Goal: Transaction & Acquisition: Purchase product/service

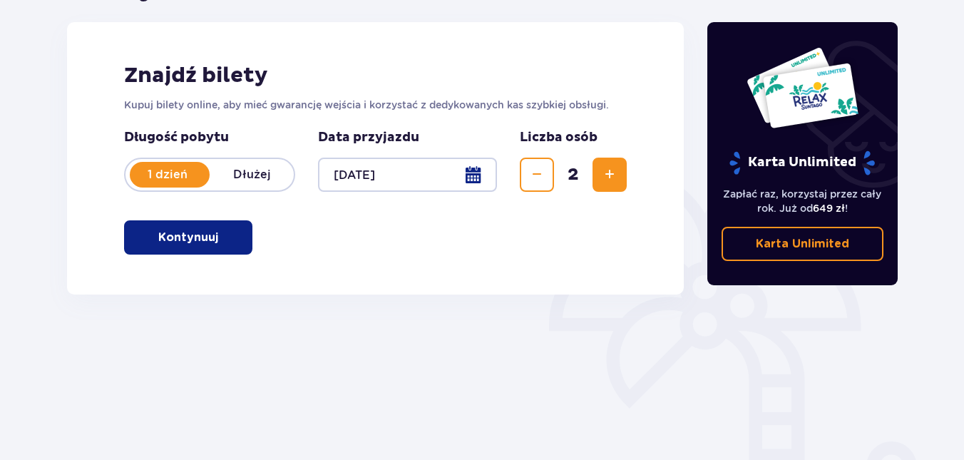
scroll to position [214, 0]
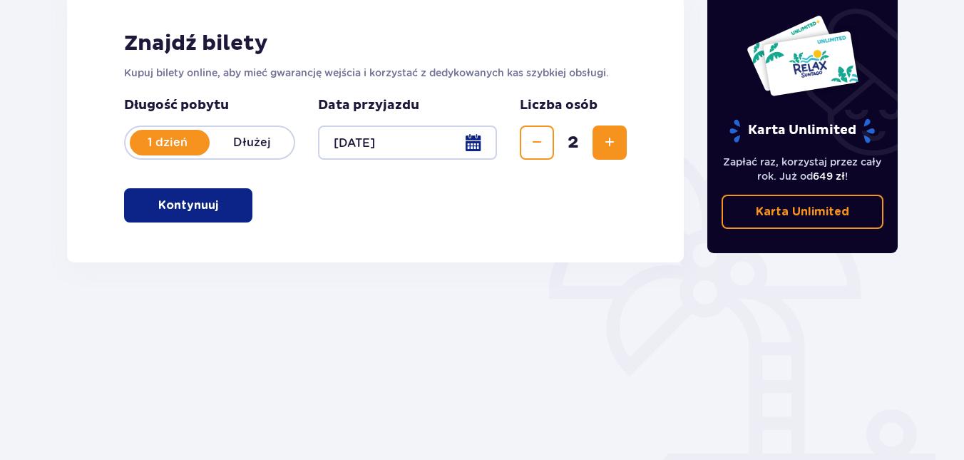
click at [208, 202] on button "Kontynuuj" at bounding box center [188, 205] width 128 height 34
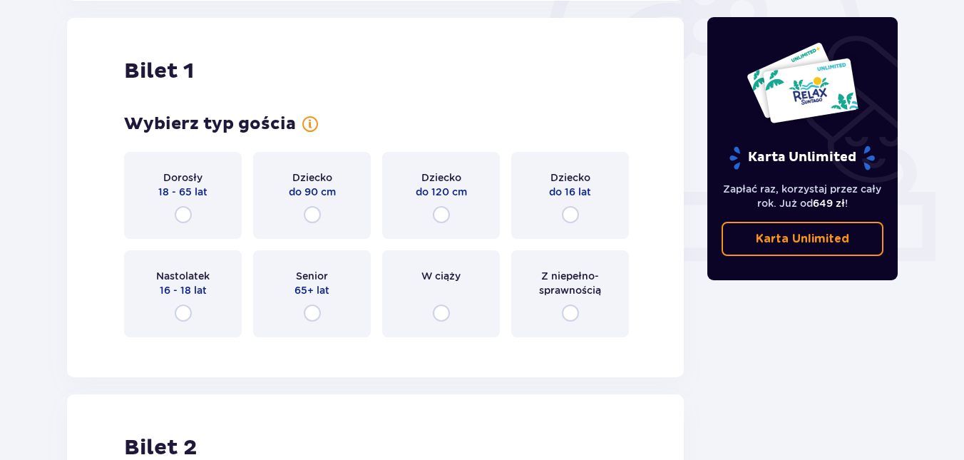
scroll to position [476, 0]
click at [180, 214] on input "radio" at bounding box center [183, 213] width 17 height 17
radio input "true"
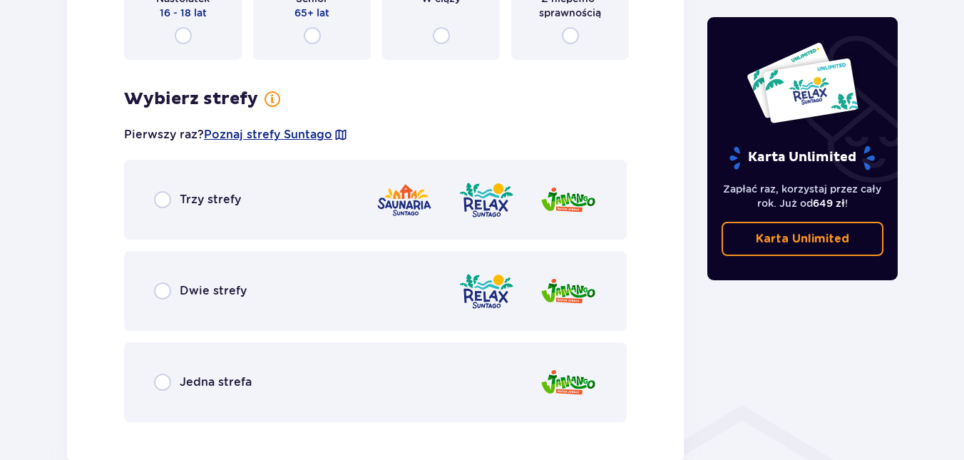
scroll to position [896, 0]
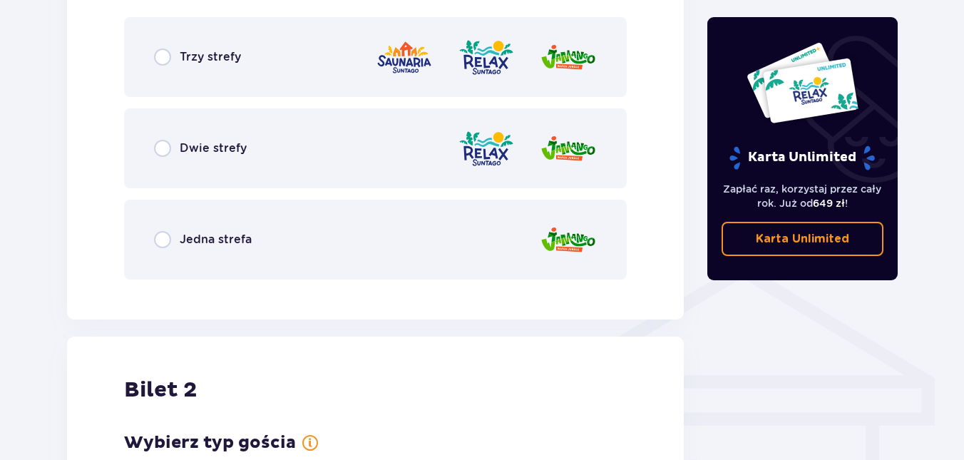
click at [162, 56] on input "radio" at bounding box center [162, 56] width 17 height 17
radio input "true"
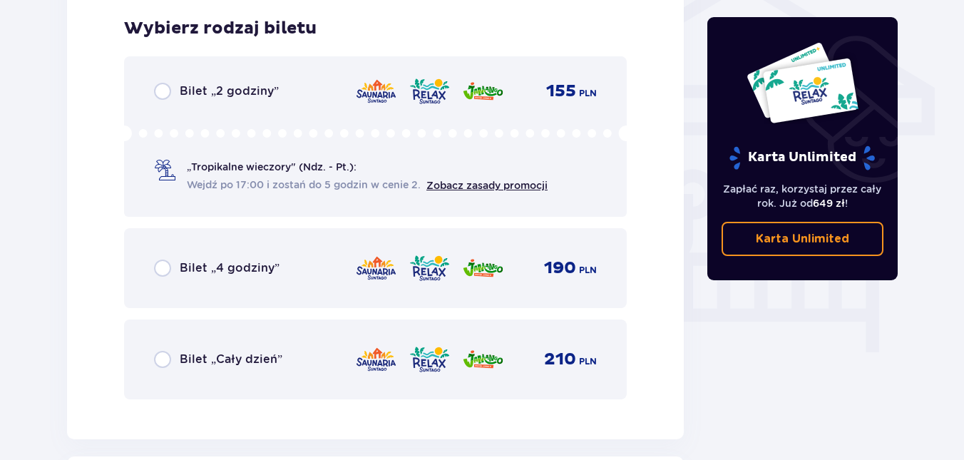
scroll to position [1187, 0]
click at [163, 357] on input "radio" at bounding box center [162, 358] width 17 height 17
radio input "true"
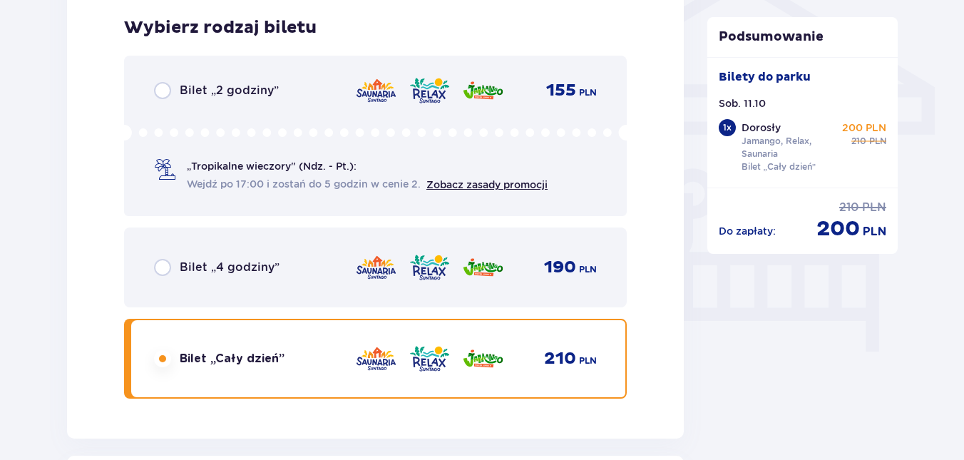
scroll to position [1696, 0]
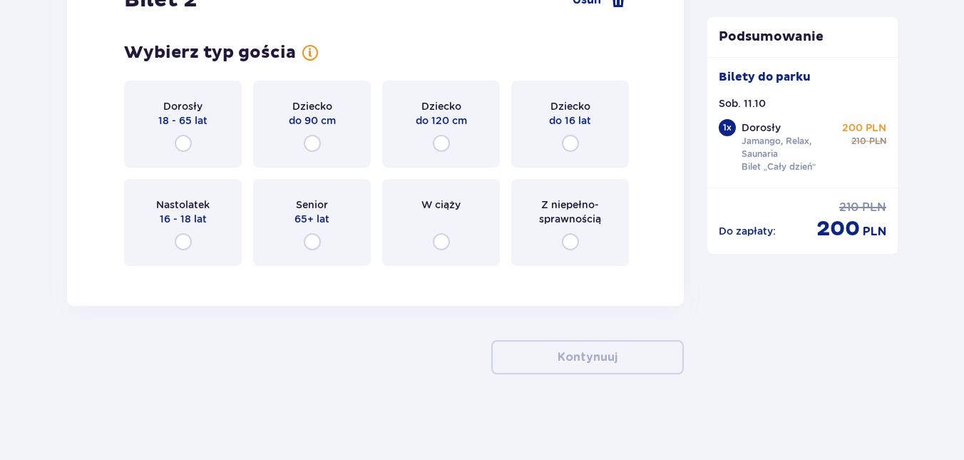
click at [183, 139] on input "radio" at bounding box center [183, 143] width 17 height 17
radio input "true"
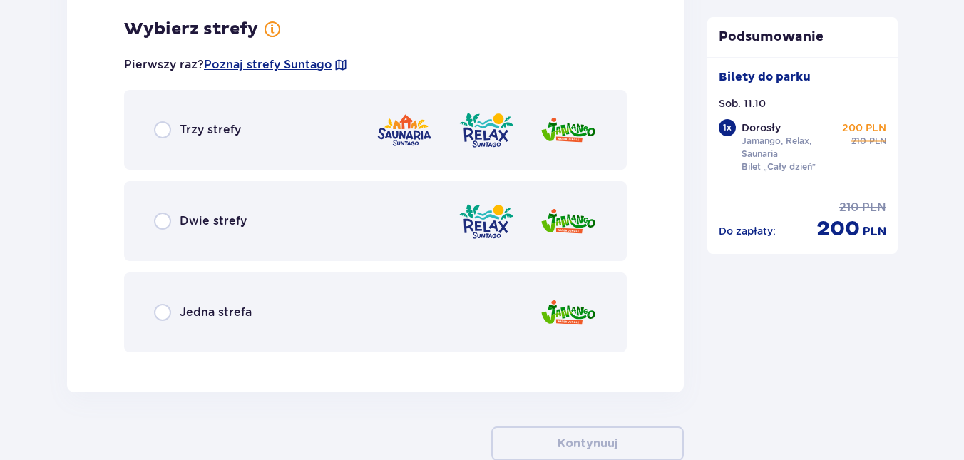
scroll to position [1973, 0]
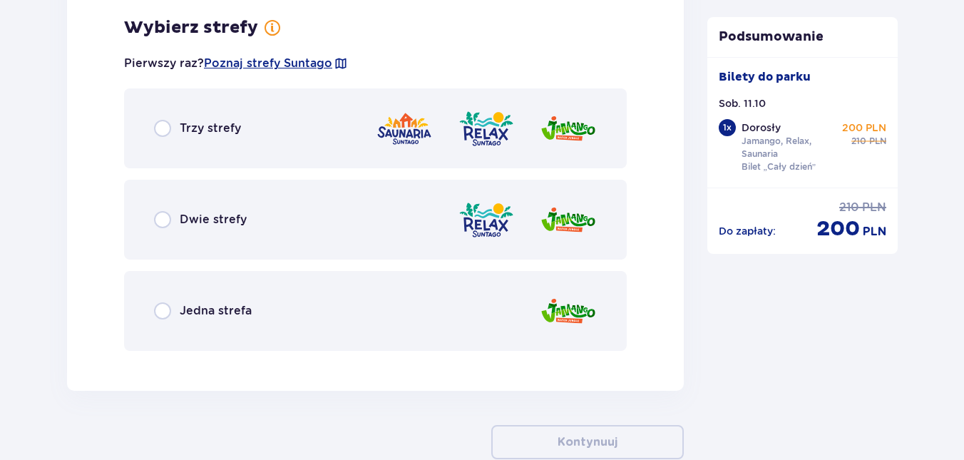
click at [158, 126] on input "radio" at bounding box center [162, 128] width 17 height 17
radio input "true"
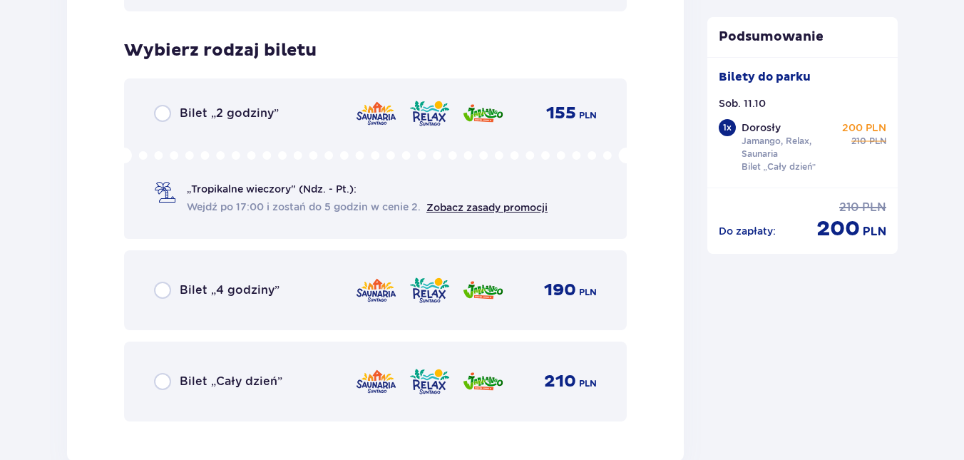
scroll to position [2336, 0]
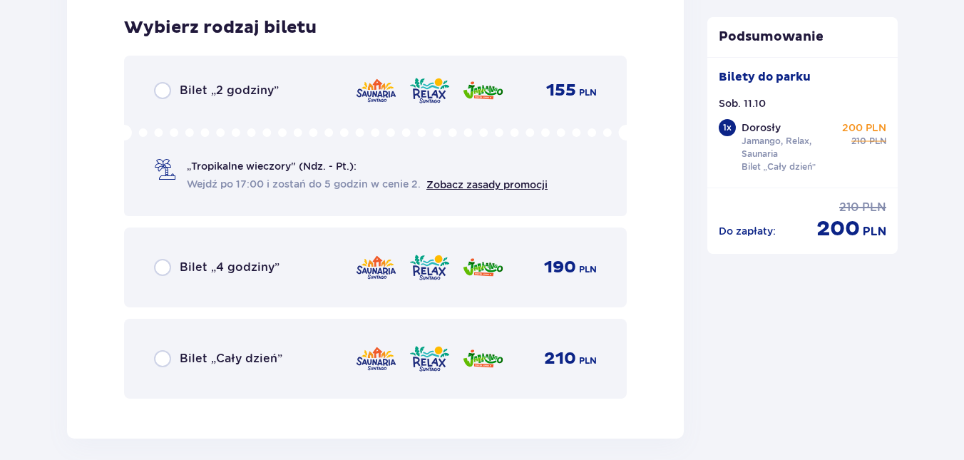
click at [164, 357] on input "radio" at bounding box center [162, 358] width 17 height 17
radio input "true"
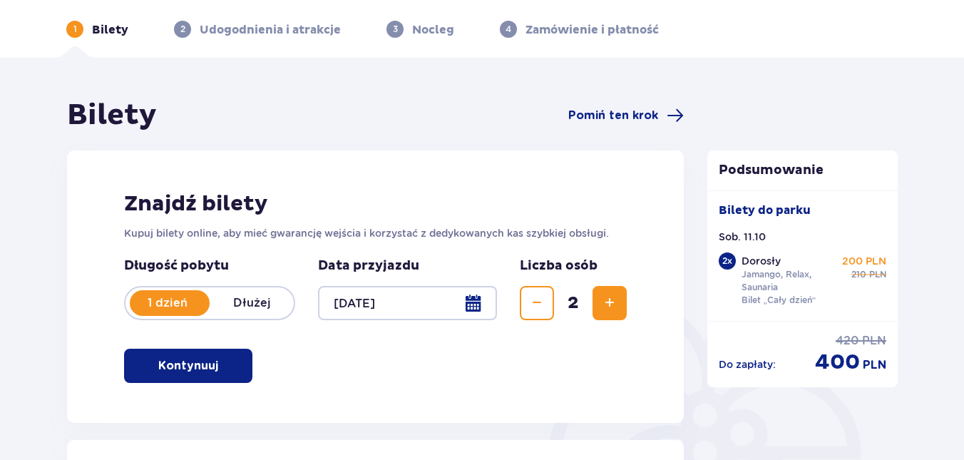
scroll to position [46, 0]
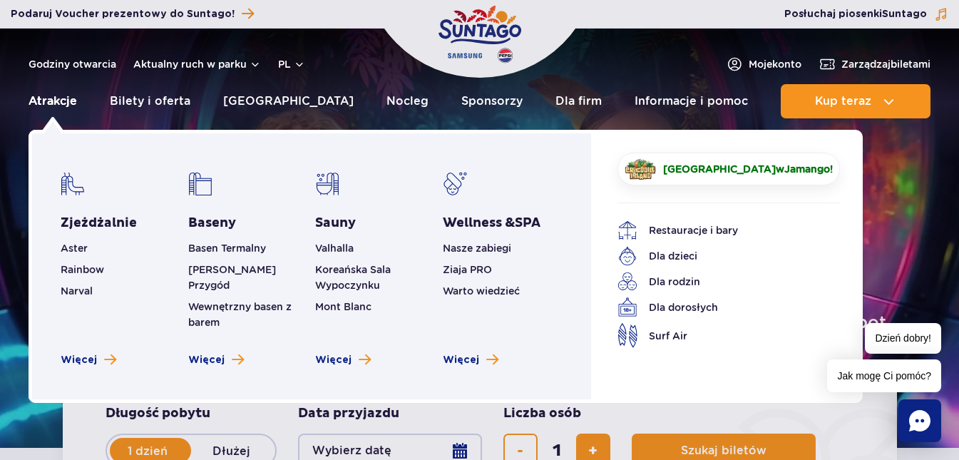
click at [67, 101] on link "Atrakcje" at bounding box center [53, 101] width 48 height 34
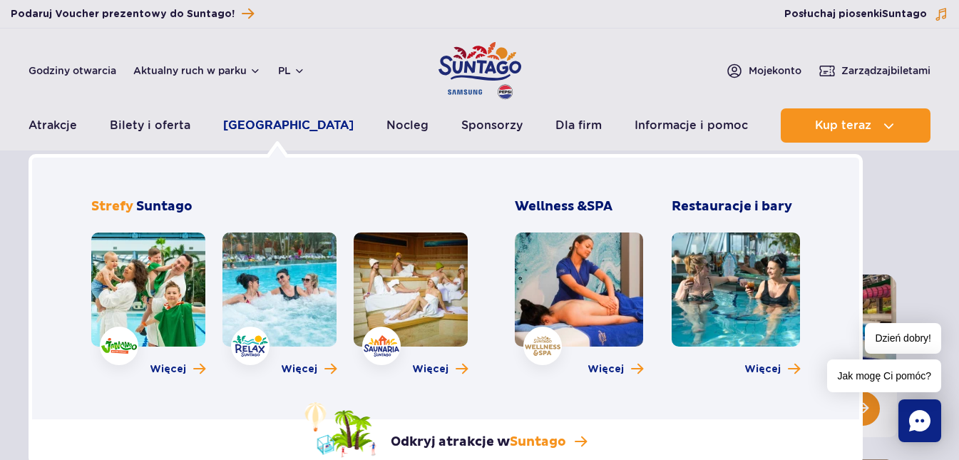
click at [265, 126] on link "[GEOGRAPHIC_DATA]" at bounding box center [288, 125] width 131 height 34
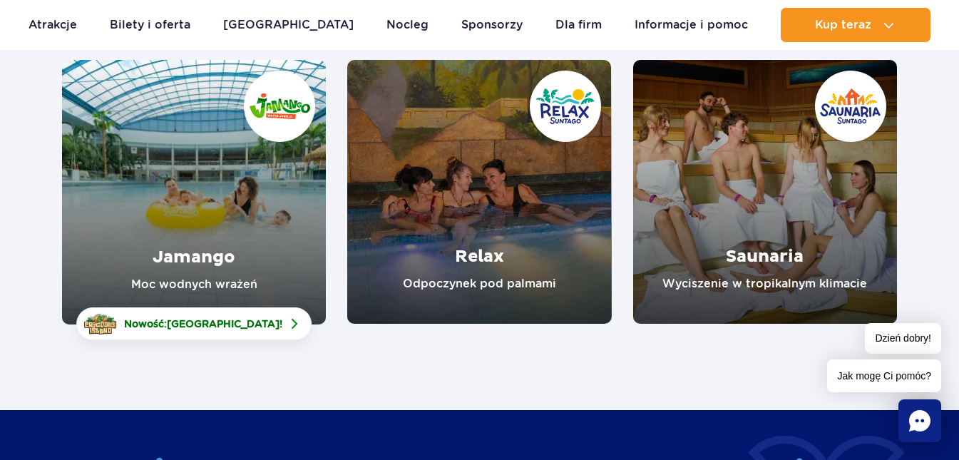
click at [194, 254] on link "Jamango" at bounding box center [194, 192] width 264 height 265
click at [505, 263] on link "Relax" at bounding box center [479, 192] width 264 height 264
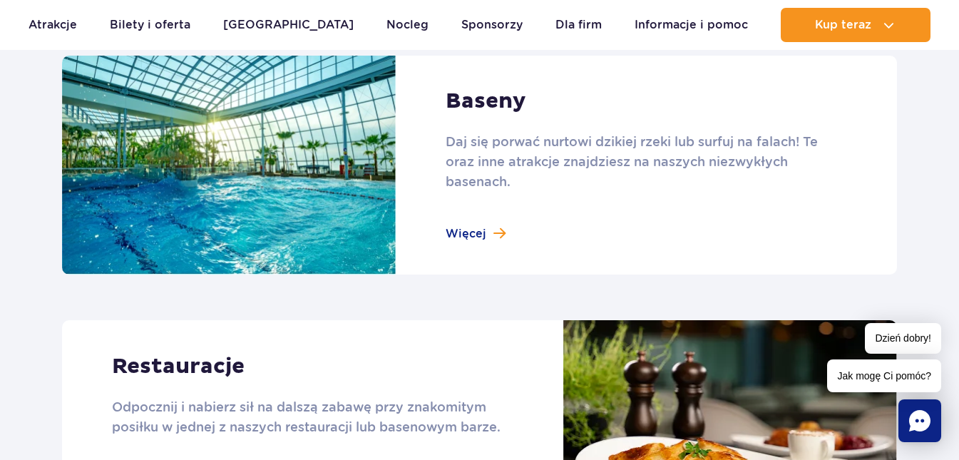
scroll to position [1498, 0]
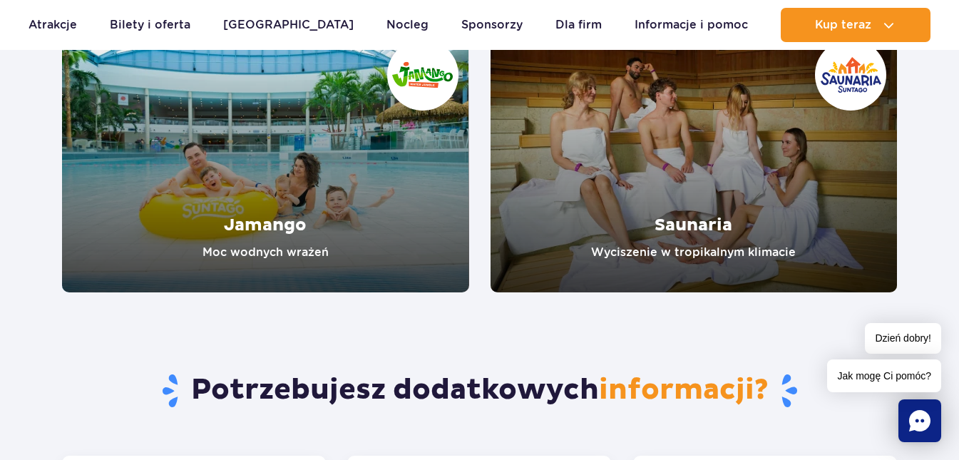
scroll to position [2354, 0]
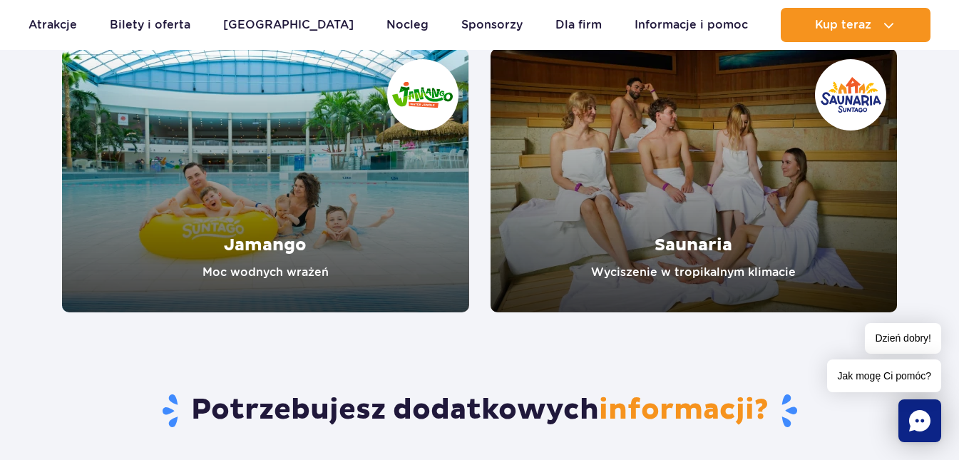
click at [701, 239] on link "Saunaria" at bounding box center [694, 180] width 407 height 264
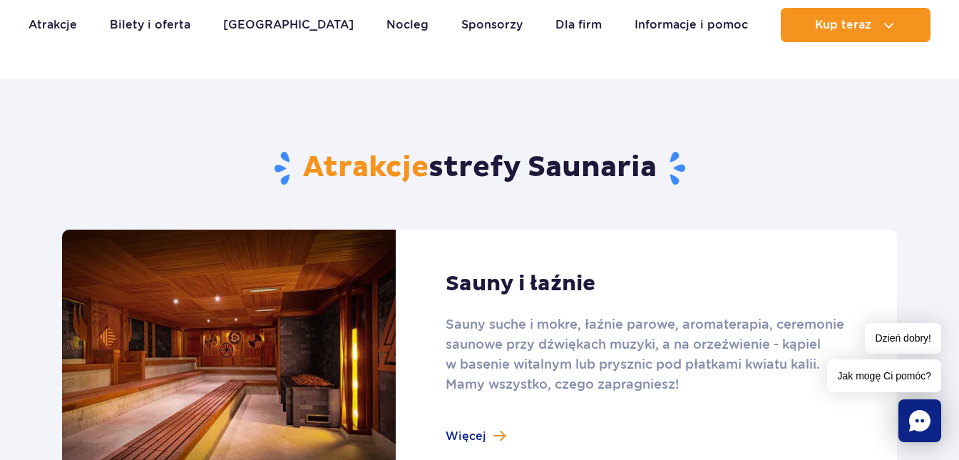
scroll to position [785, 0]
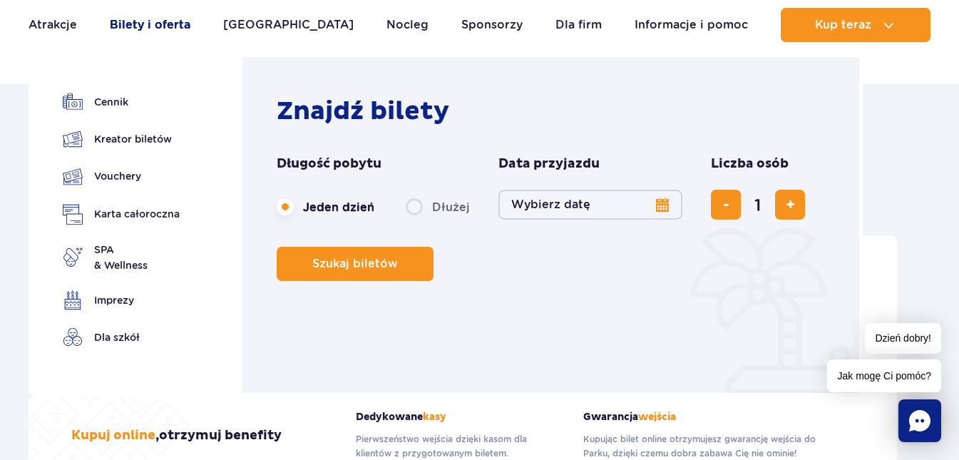
click at [145, 19] on link "Bilety i oferta" at bounding box center [150, 25] width 81 height 34
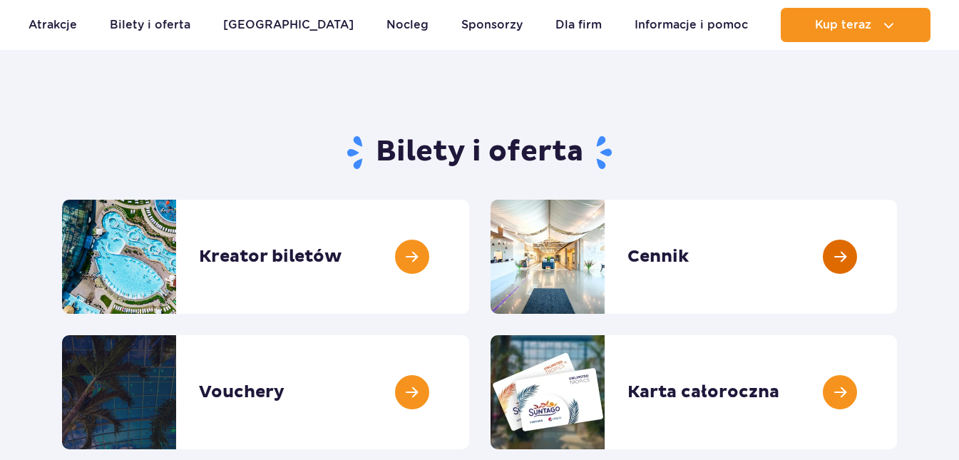
click at [897, 255] on link at bounding box center [897, 257] width 0 height 114
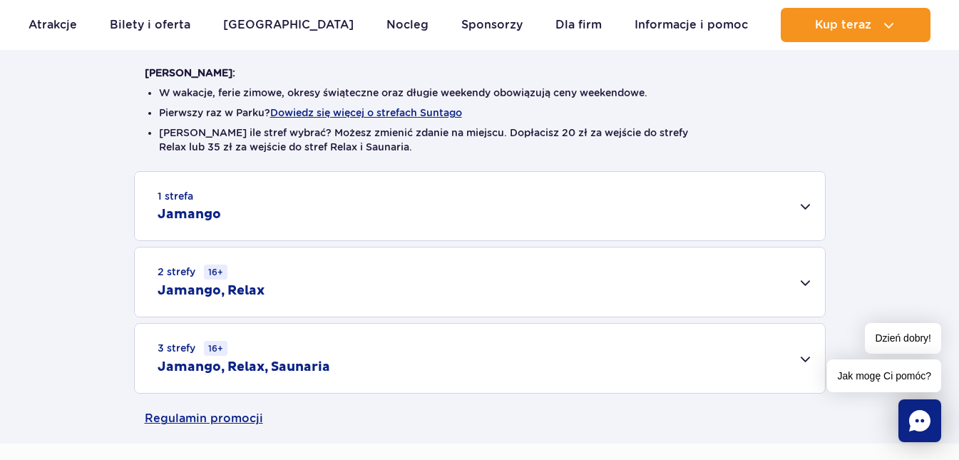
scroll to position [428, 0]
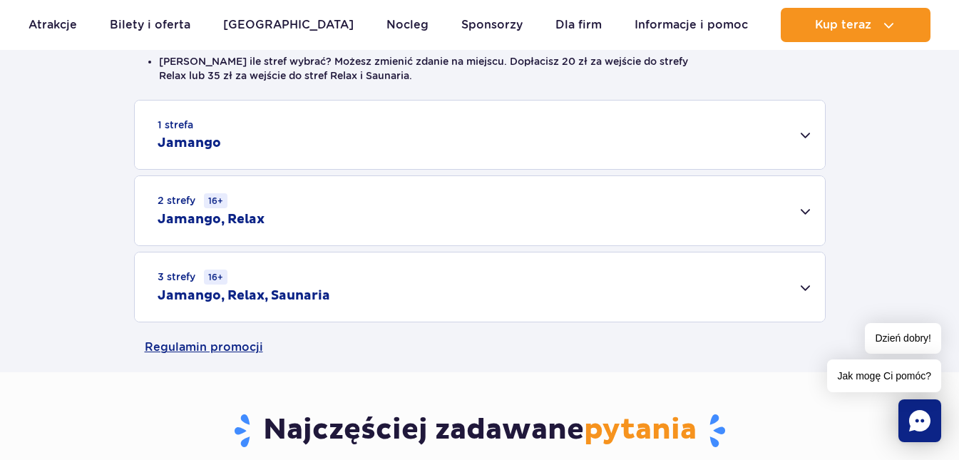
click at [805, 213] on div "2 strefy 16+ Jamango, Relax" at bounding box center [480, 210] width 690 height 69
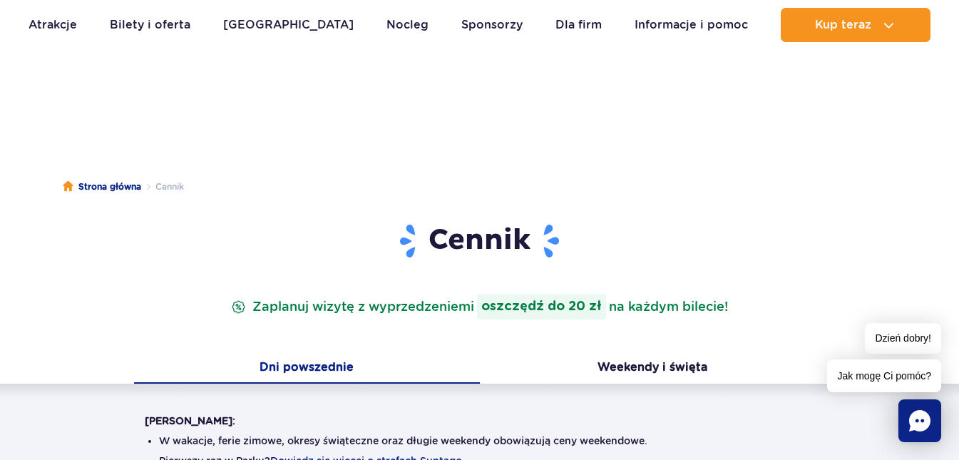
scroll to position [0, 0]
